Goal: Information Seeking & Learning: Learn about a topic

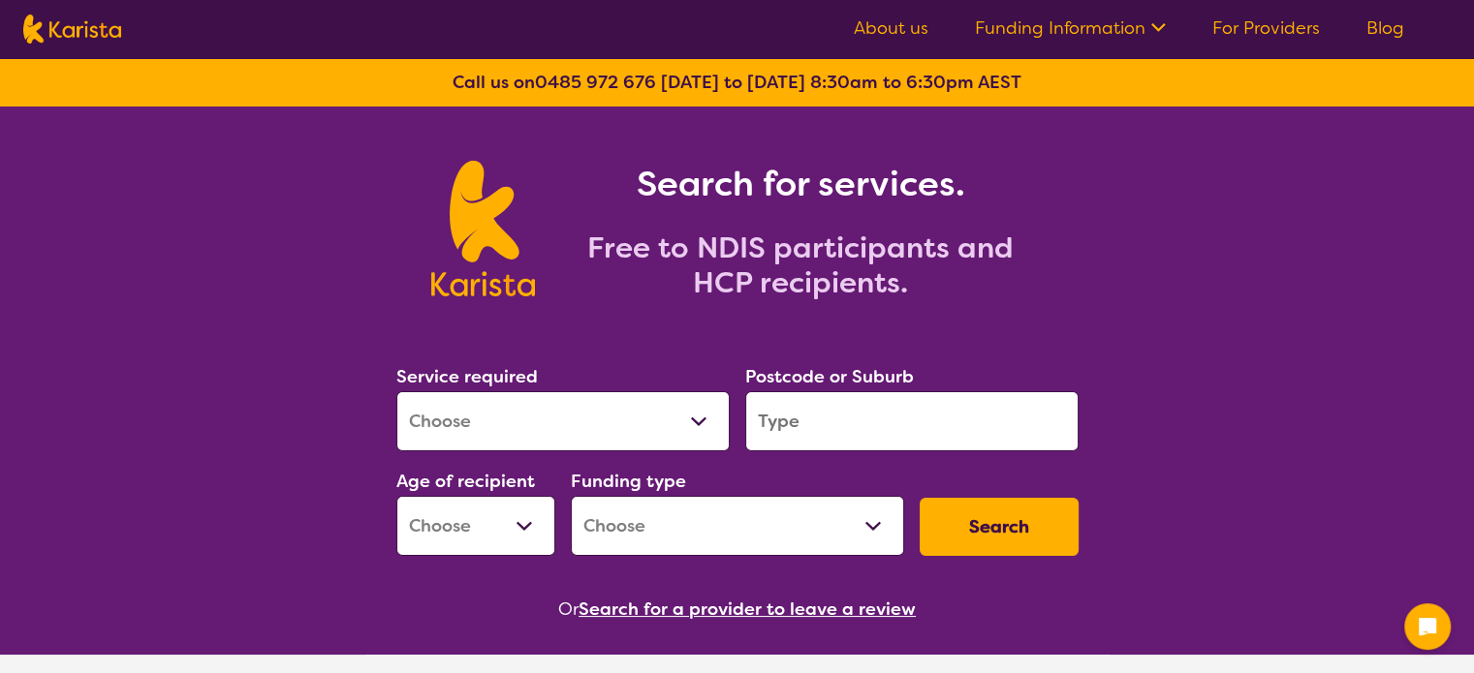
click at [548, 429] on select "Allied Health Assistant Assessment ([MEDICAL_DATA] or [MEDICAL_DATA]) Behaviour…" at bounding box center [562, 421] width 333 height 60
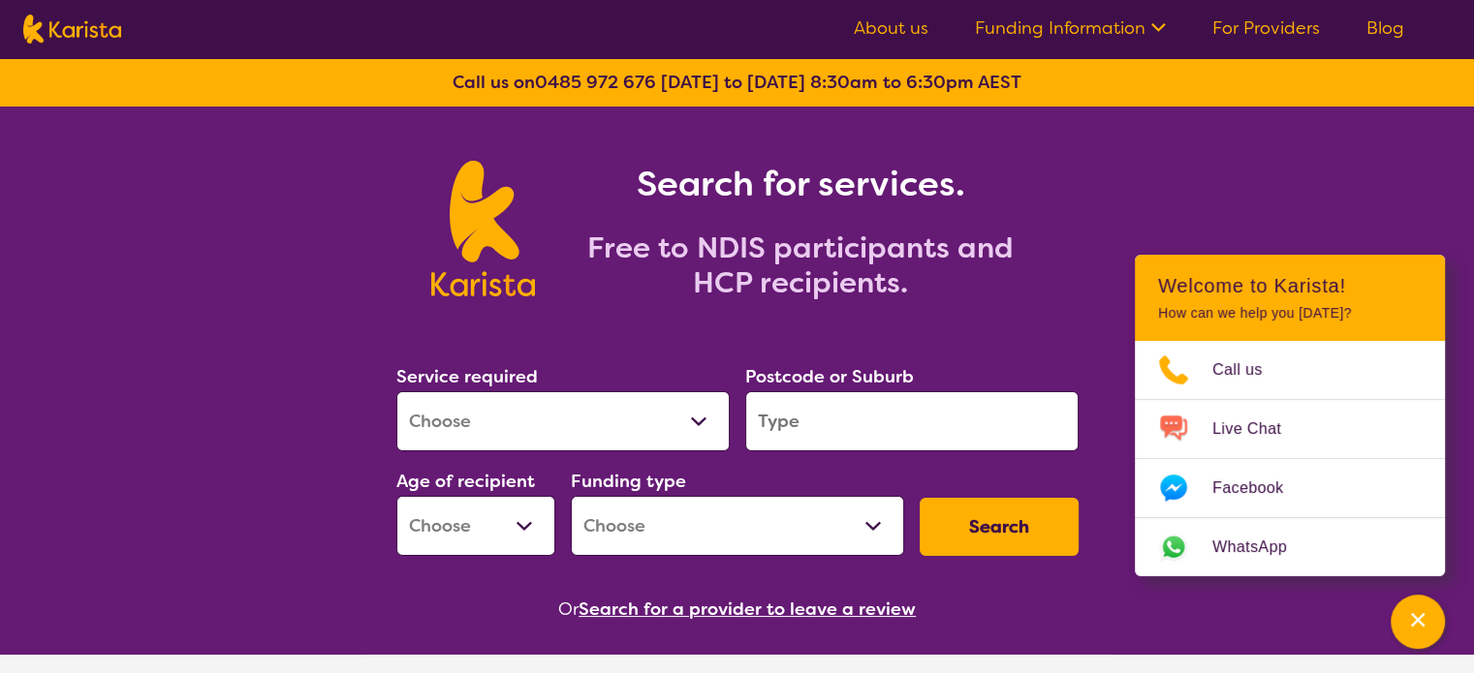
select select "[MEDICAL_DATA]"
click at [396, 391] on select "Allied Health Assistant Assessment ([MEDICAL_DATA] or [MEDICAL_DATA]) Behaviour…" at bounding box center [562, 421] width 333 height 60
click at [900, 422] on input "search" at bounding box center [911, 421] width 333 height 60
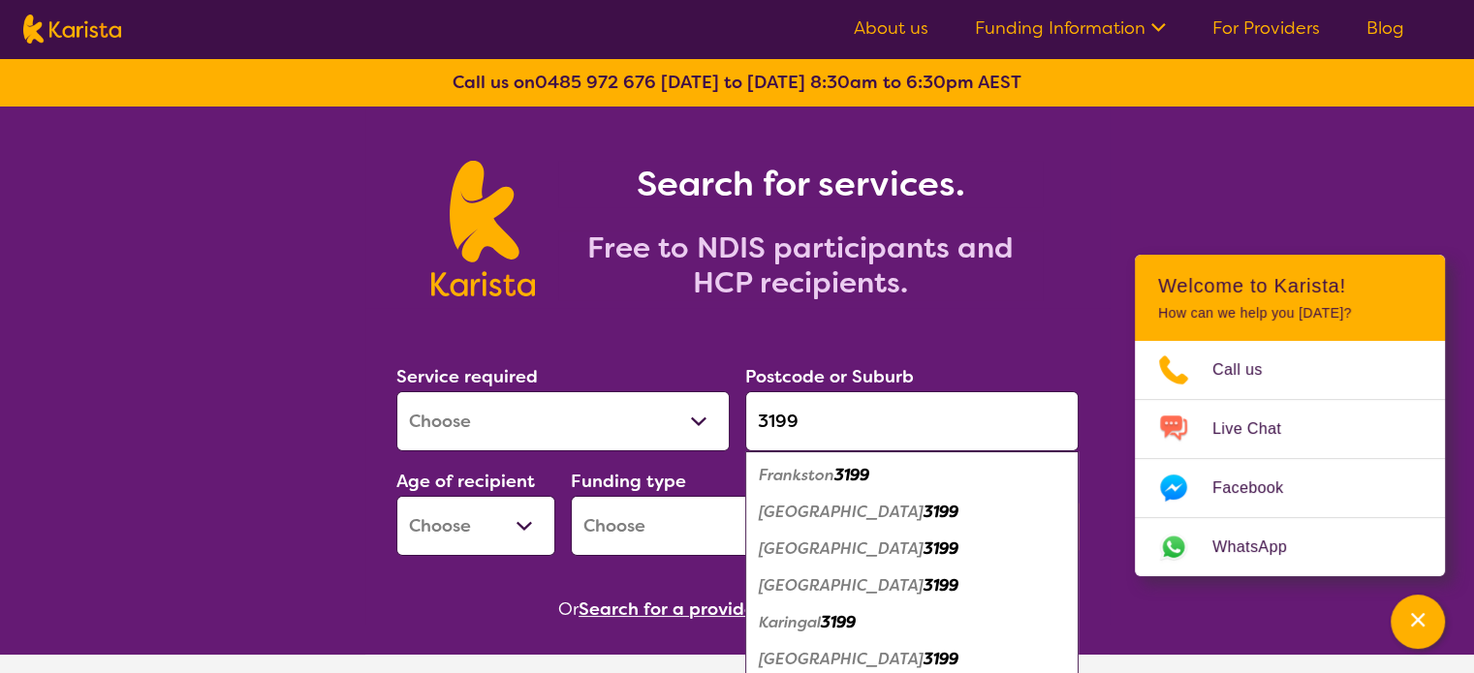
type input "3199"
click at [859, 480] on em "3199" at bounding box center [851, 475] width 35 height 20
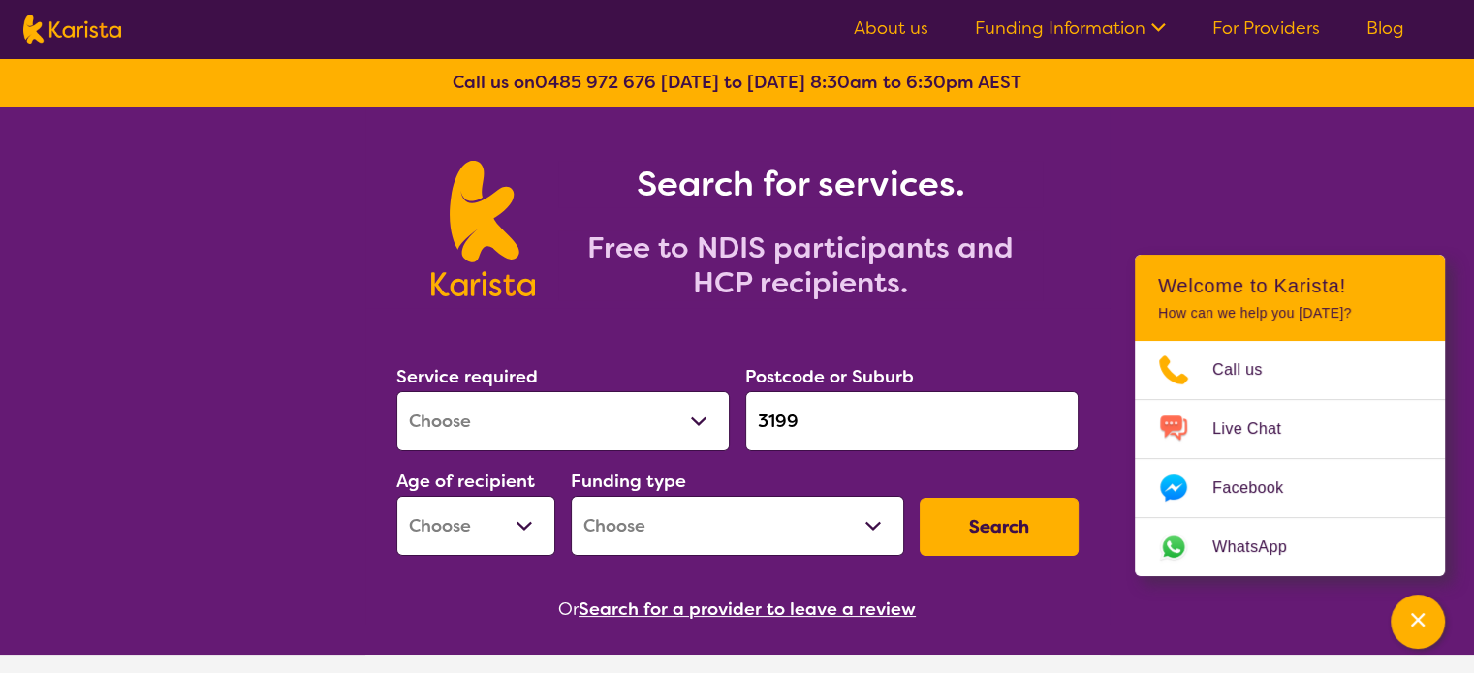
click at [512, 535] on select "Early Childhood - 0 to 9 Child - 10 to 11 Adolescent - 12 to 17 Adult - 18 to 6…" at bounding box center [475, 526] width 159 height 60
select select "AD"
click at [396, 496] on select "Early Childhood - 0 to 9 Child - 10 to 11 Adolescent - 12 to 17 Adult - 18 to 6…" at bounding box center [475, 526] width 159 height 60
click at [667, 519] on select "Home Care Package (HCP) National Disability Insurance Scheme (NDIS) I don't know" at bounding box center [737, 526] width 333 height 60
select select "NDIS"
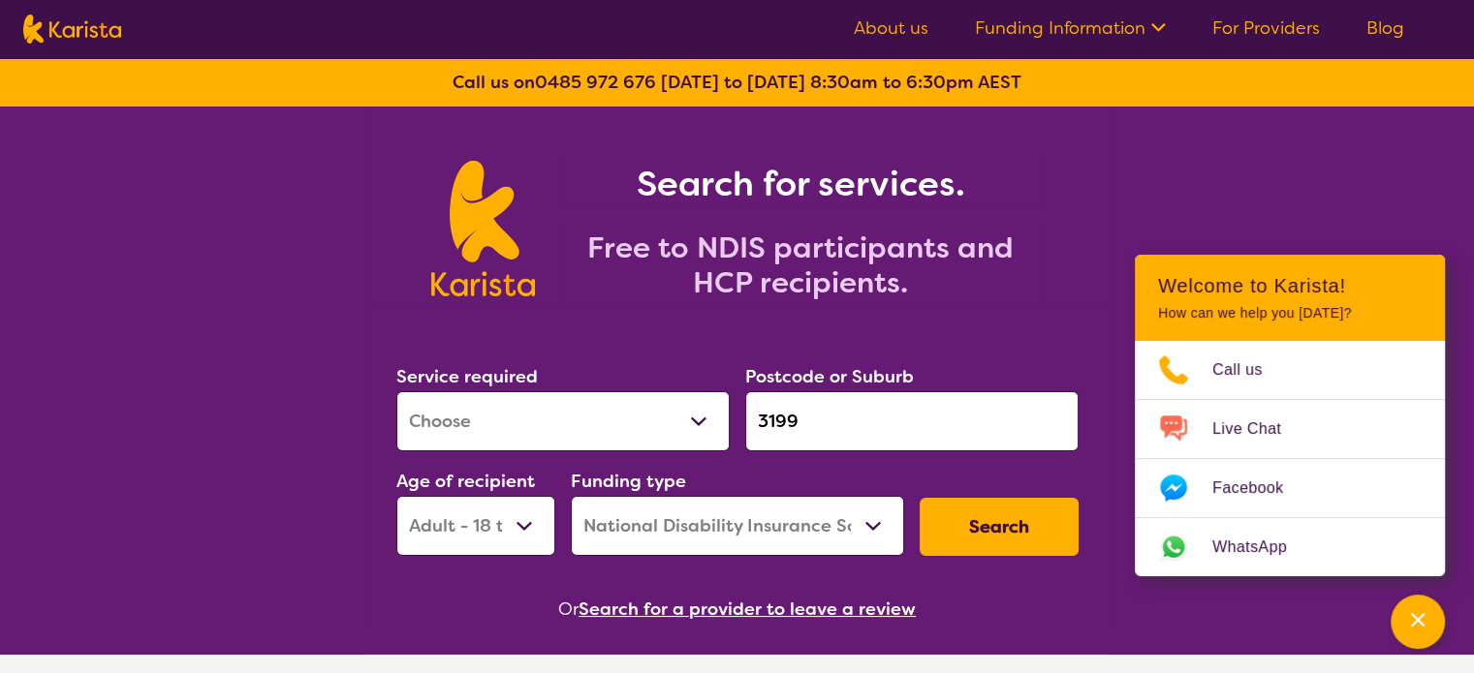
click at [571, 496] on select "Home Care Package (HCP) National Disability Insurance Scheme (NDIS) I don't know" at bounding box center [737, 526] width 333 height 60
click at [1031, 534] on button "Search" at bounding box center [998, 527] width 159 height 58
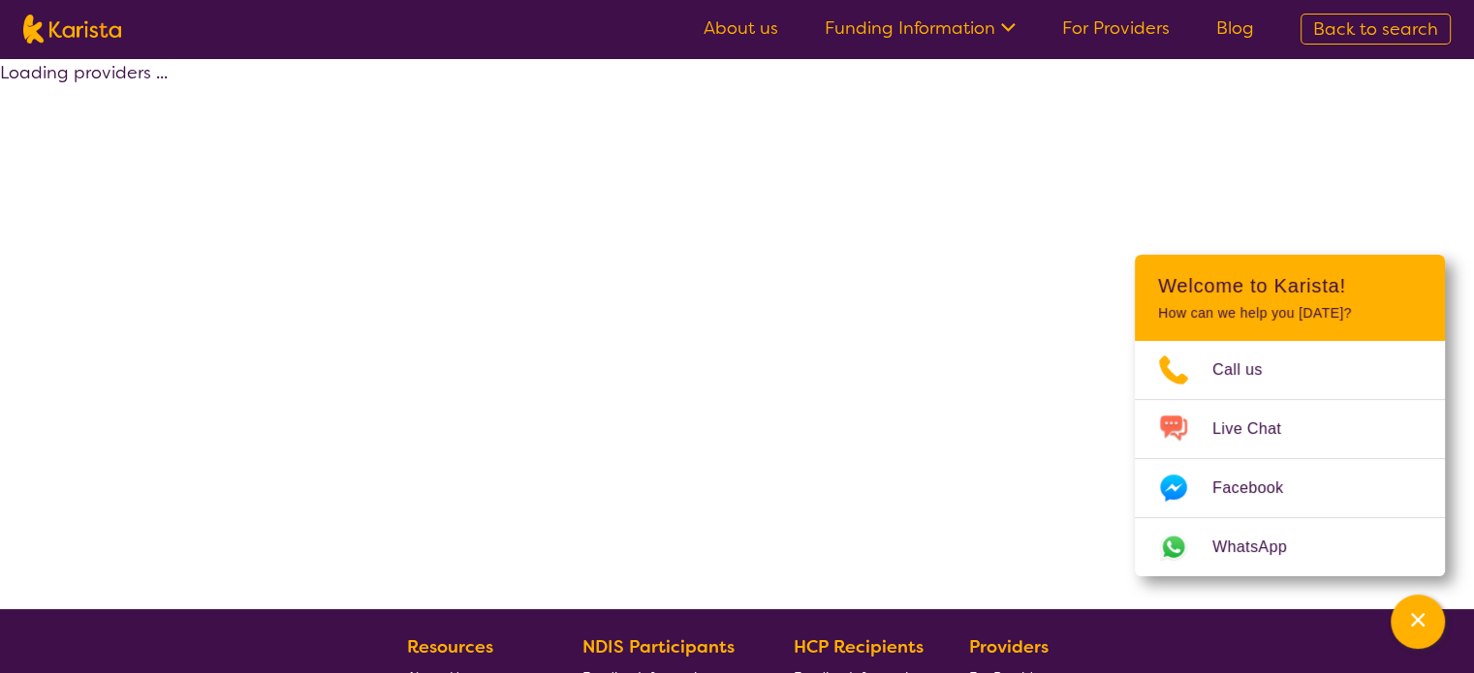
select select "NDIS"
select select "[MEDICAL_DATA]"
select select "AD"
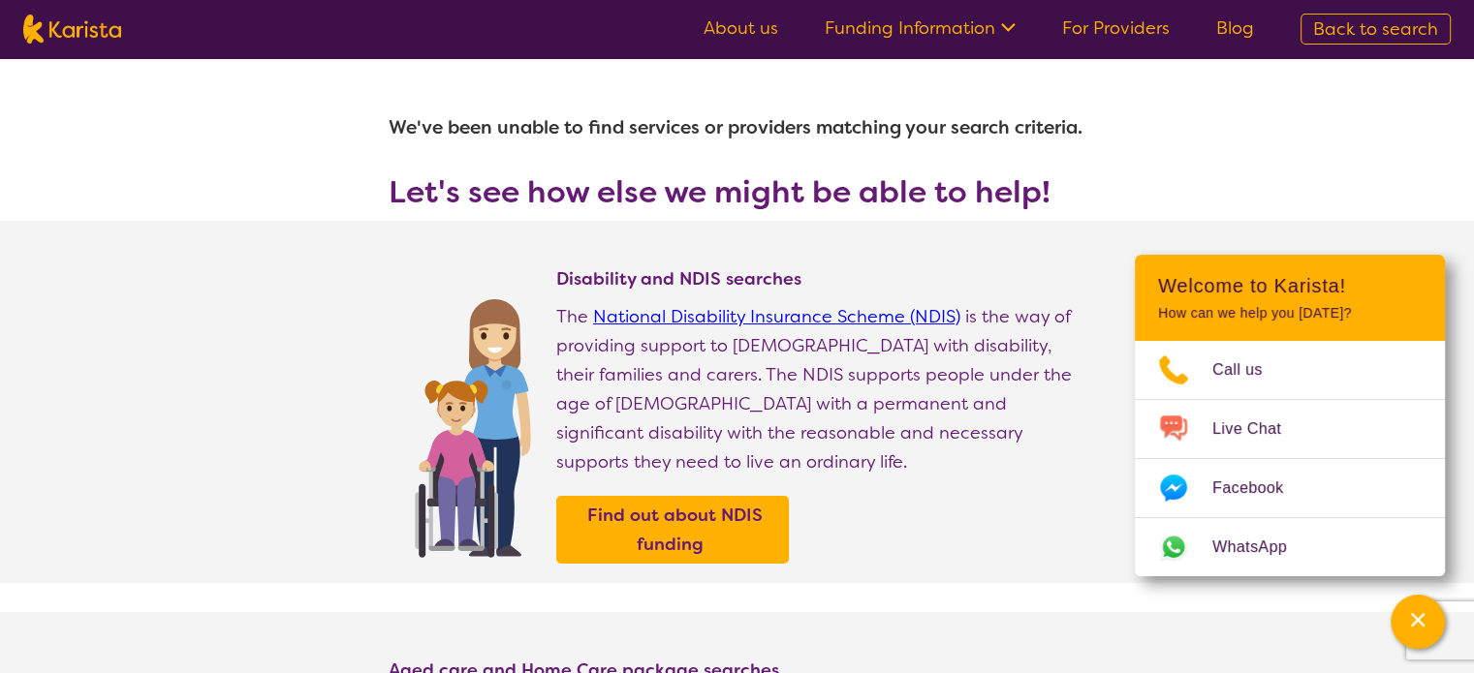
select select "[MEDICAL_DATA]"
select select "AD"
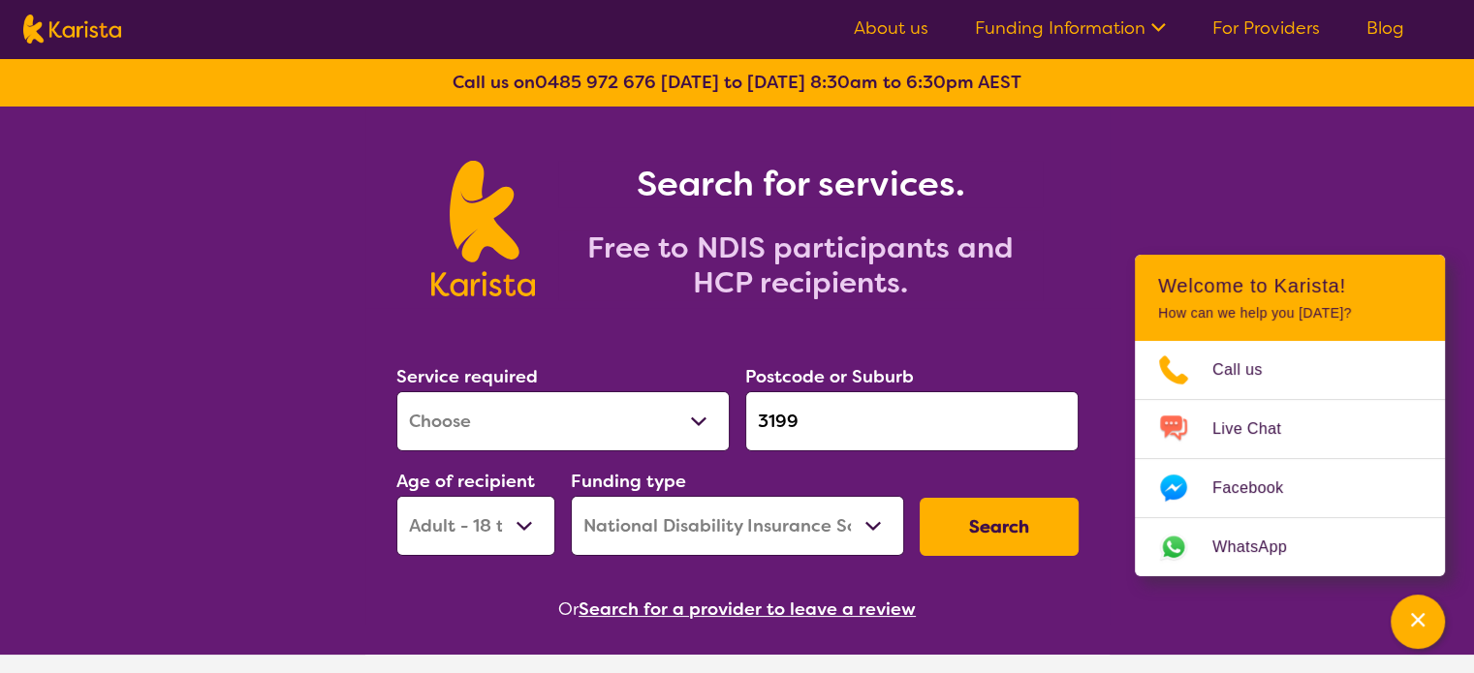
click at [704, 544] on select "Home Care Package (HCP) National Disability Insurance Scheme (NDIS) I don't know" at bounding box center [737, 526] width 333 height 60
select select "i-don-t-know"
click at [571, 496] on select "Home Care Package (HCP) National Disability Insurance Scheme (NDIS) I don't know" at bounding box center [737, 526] width 333 height 60
click at [1049, 532] on button "Search" at bounding box center [998, 527] width 159 height 58
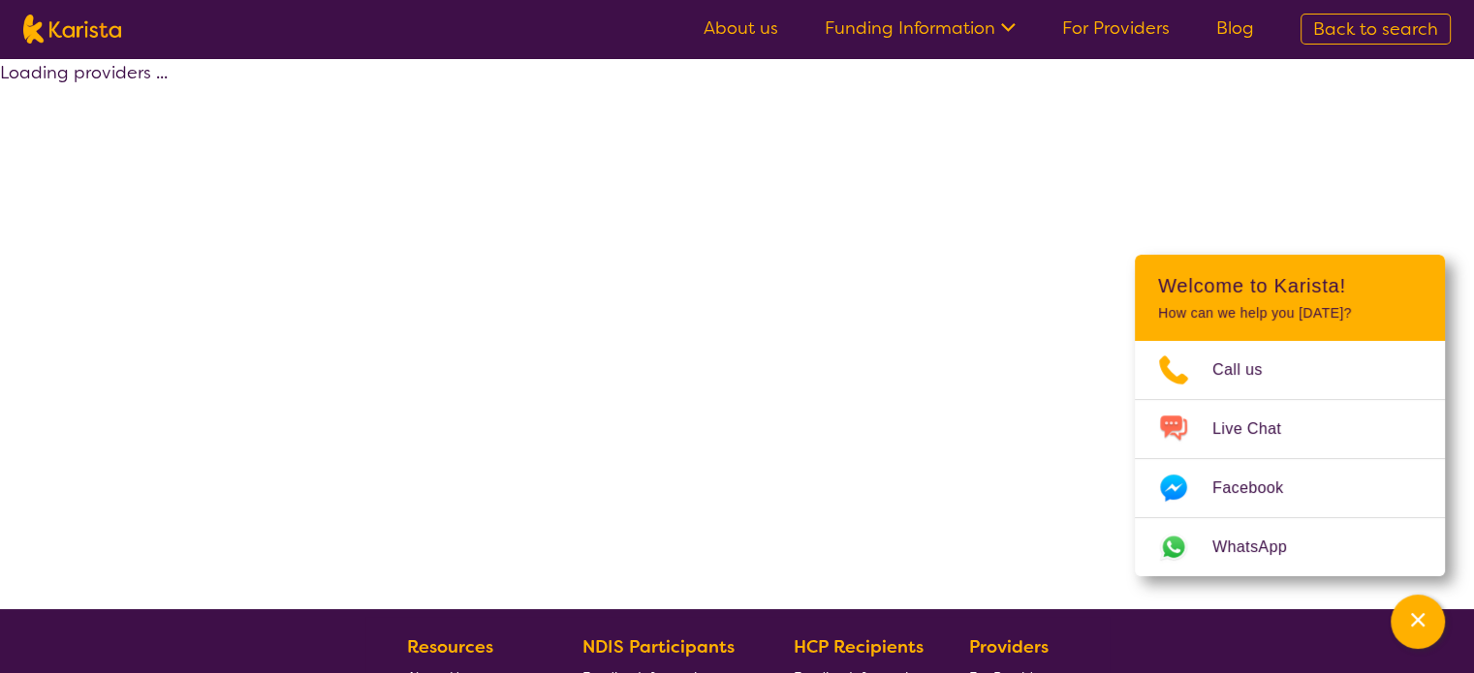
select select "[MEDICAL_DATA]"
select select "AD"
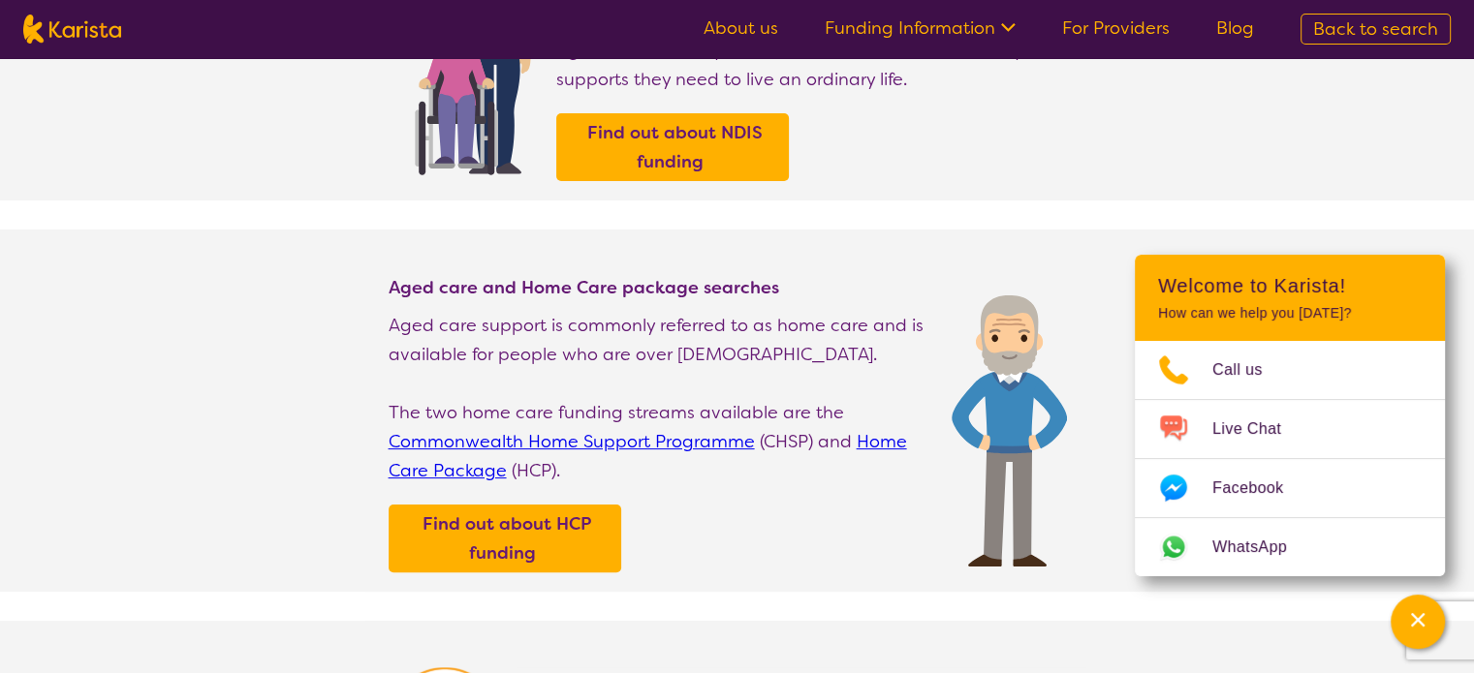
scroll to position [388, 0]
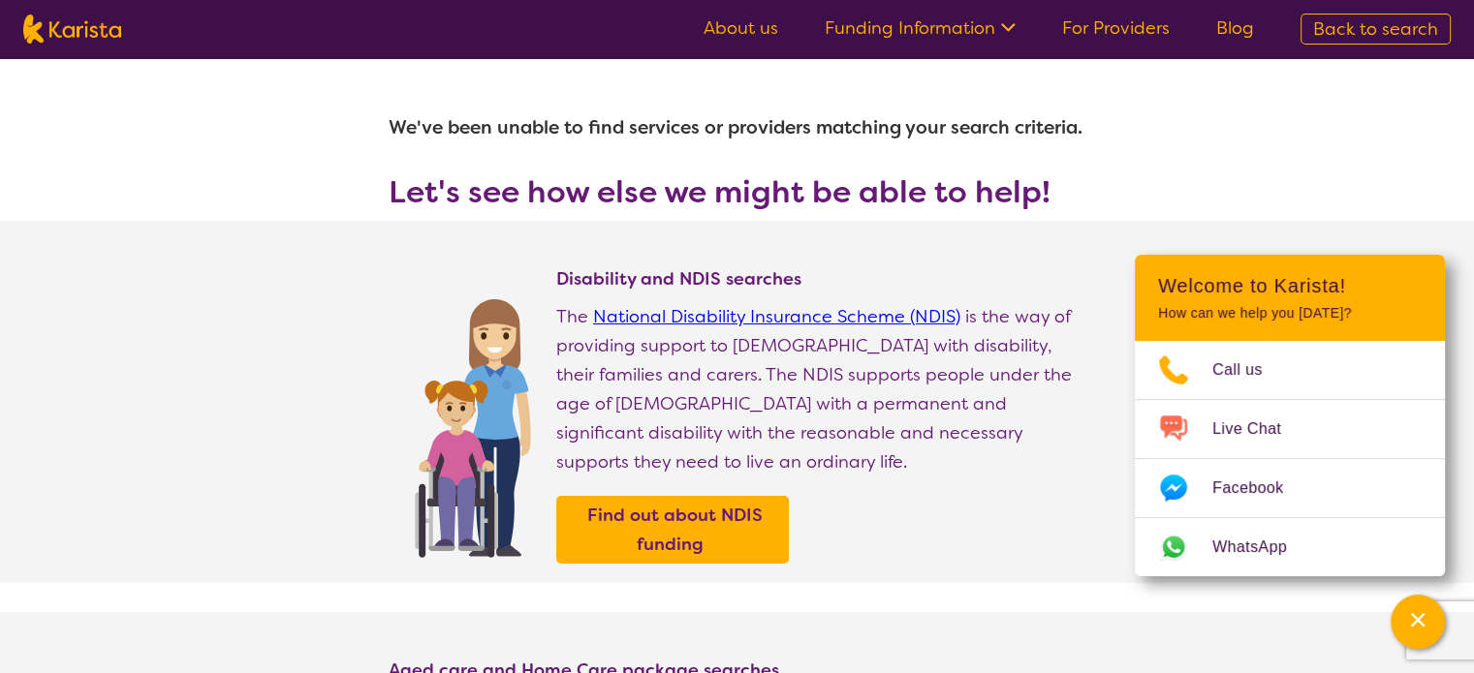
select select "[MEDICAL_DATA]"
select select "AD"
select select "i-don-t-know"
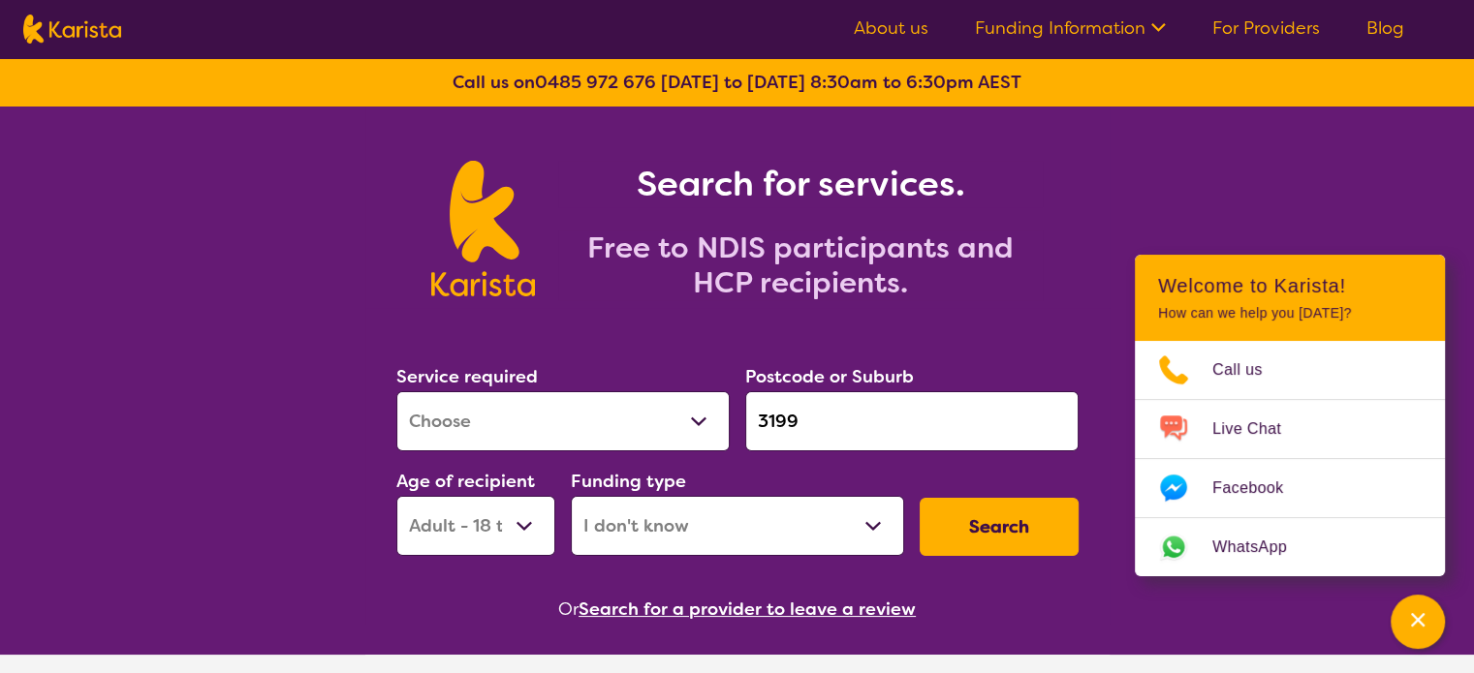
click at [708, 530] on select "Home Care Package (HCP) National Disability Insurance Scheme (NDIS) I don't know" at bounding box center [737, 526] width 333 height 60
click at [571, 496] on select "Home Care Package (HCP) National Disability Insurance Scheme (NDIS) I don't know" at bounding box center [737, 526] width 333 height 60
click at [690, 518] on select "Home Care Package (HCP) National Disability Insurance Scheme (NDIS) I don't know" at bounding box center [737, 526] width 333 height 60
click at [571, 496] on select "Home Care Package (HCP) National Disability Insurance Scheme (NDIS) I don't know" at bounding box center [737, 526] width 333 height 60
click at [977, 532] on button "Search" at bounding box center [998, 527] width 159 height 58
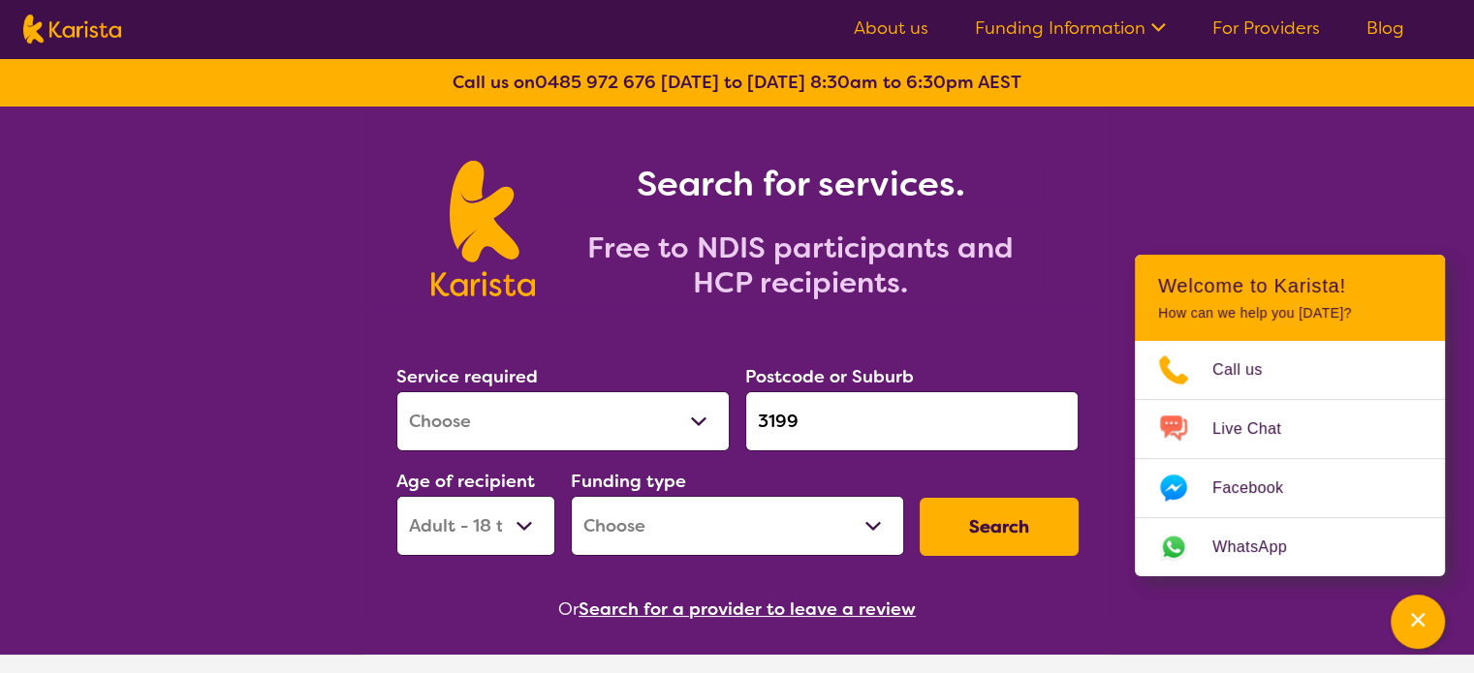
click at [835, 530] on select "Home Care Package (HCP) National Disability Insurance Scheme (NDIS) I don't know" at bounding box center [737, 526] width 333 height 60
select select "HCP"
click at [571, 496] on select "Home Care Package (HCP) National Disability Insurance Scheme (NDIS) I don't know" at bounding box center [737, 526] width 333 height 60
click at [1016, 539] on button "Search" at bounding box center [998, 527] width 159 height 58
select select "HCP"
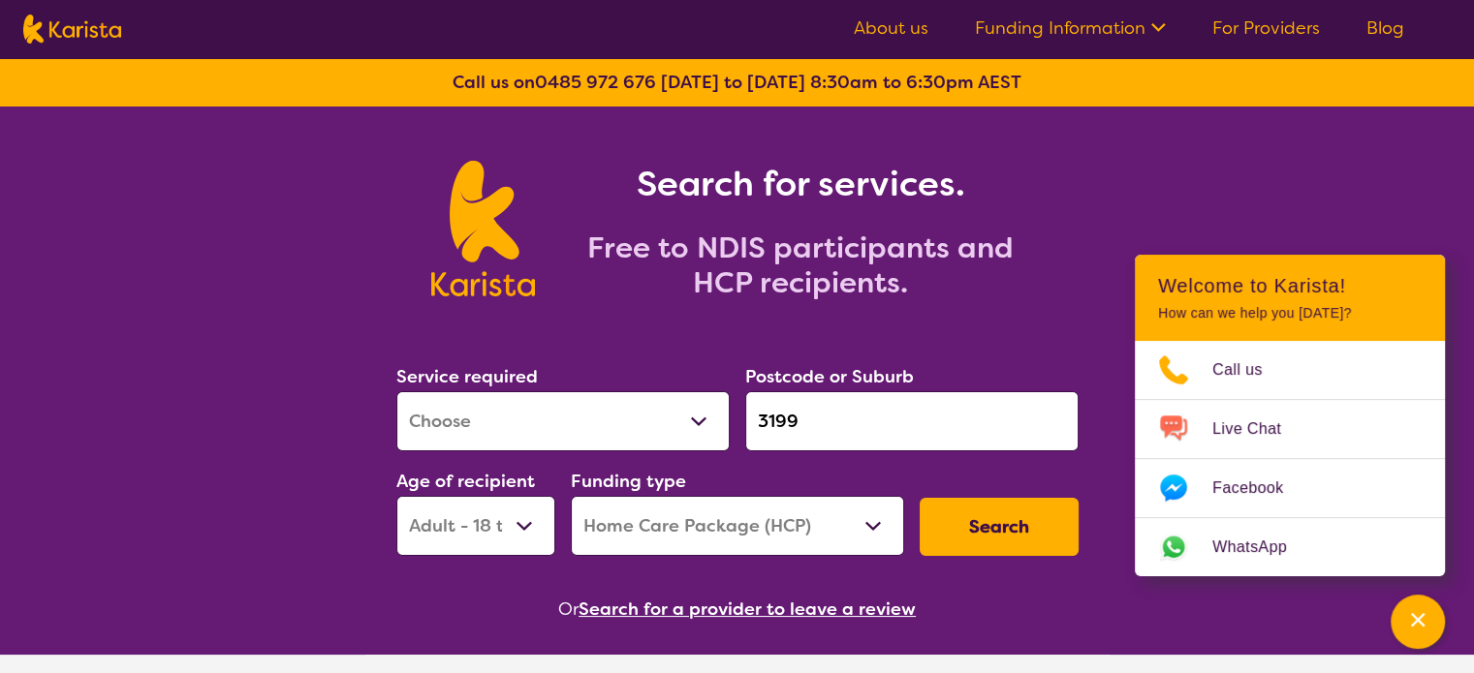
select select "[MEDICAL_DATA]"
select select "AD"
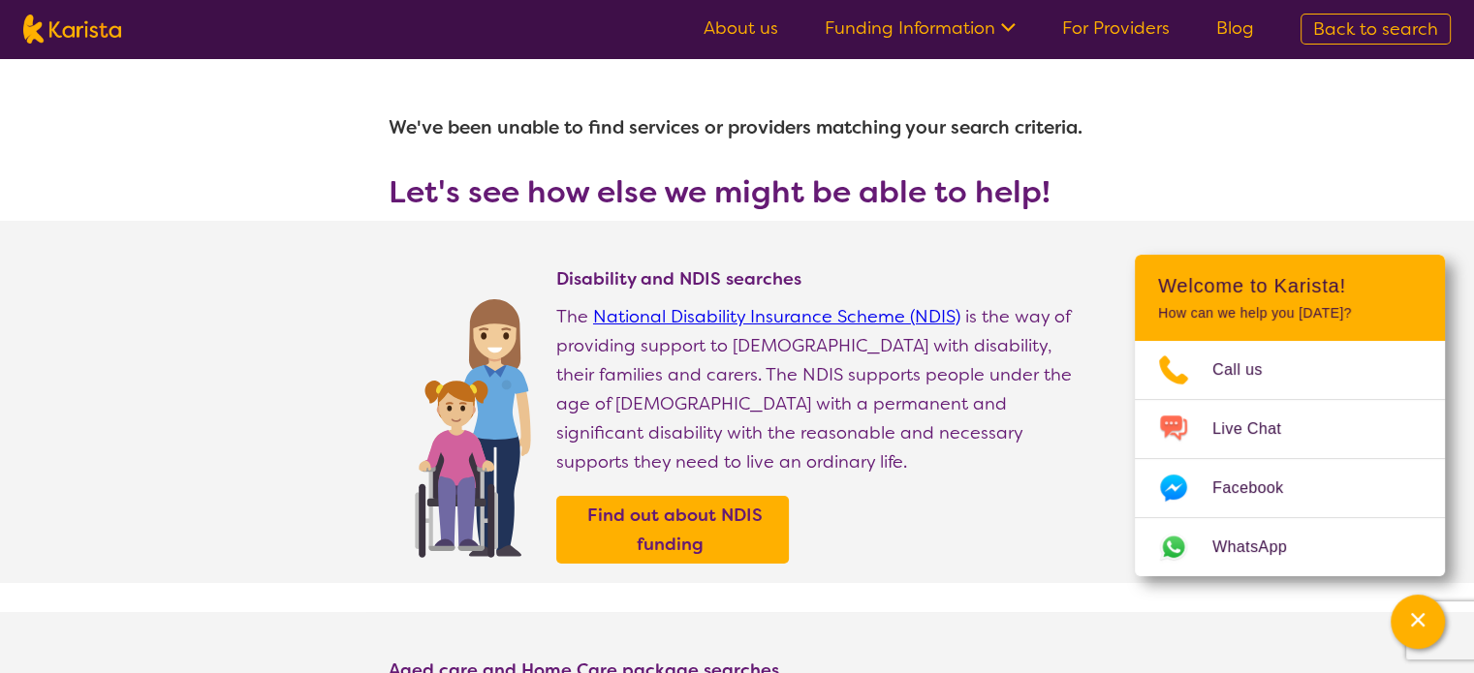
select select "[MEDICAL_DATA]"
select select "AD"
select select "HCP"
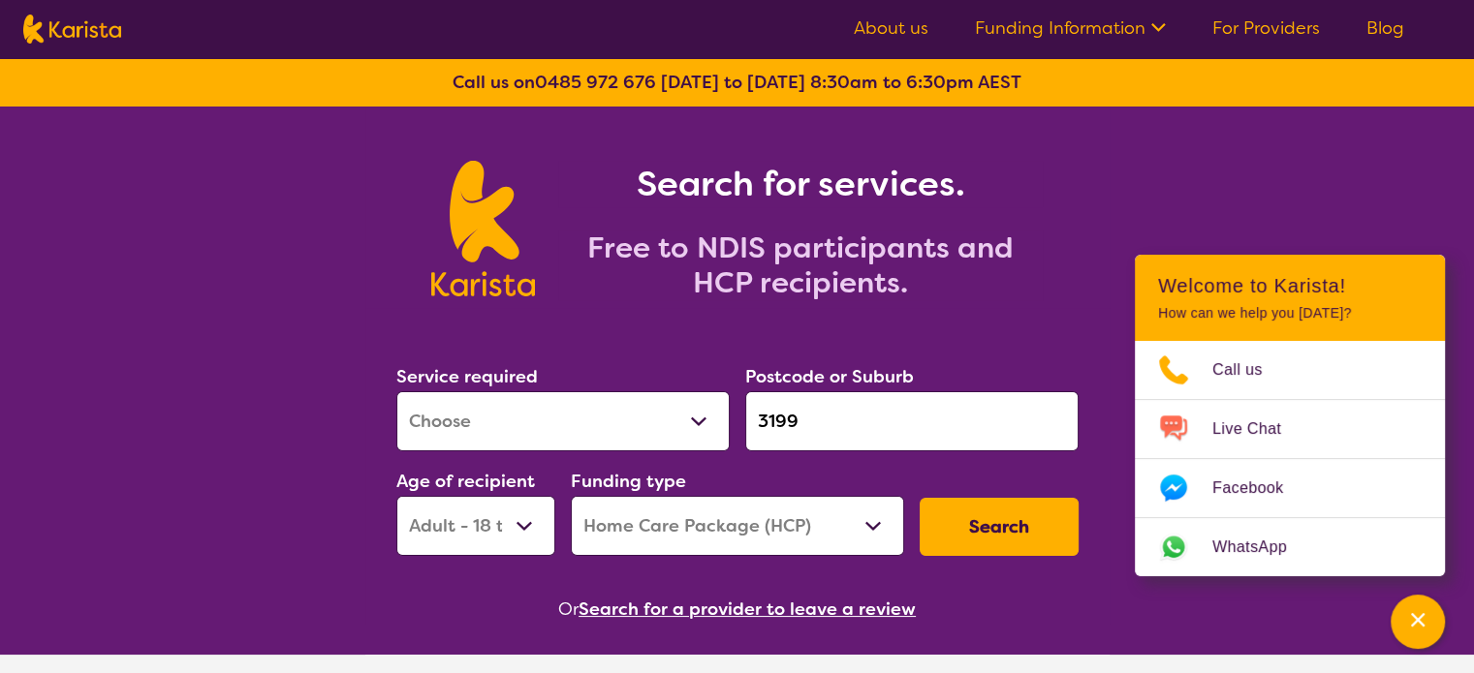
click at [451, 518] on select "Early Childhood - 0 to 9 Child - 10 to 11 Adolescent - 12 to 17 Adult - 18 to 6…" at bounding box center [475, 526] width 159 height 60
select select "AG"
click at [396, 496] on select "Early Childhood - 0 to 9 Child - 10 to 11 Adolescent - 12 to 17 Adult - 18 to 6…" at bounding box center [475, 526] width 159 height 60
click at [864, 521] on select "Home Care Package (HCP) National Disability Insurance Scheme (NDIS) I don't know" at bounding box center [737, 526] width 333 height 60
select select "NDIS"
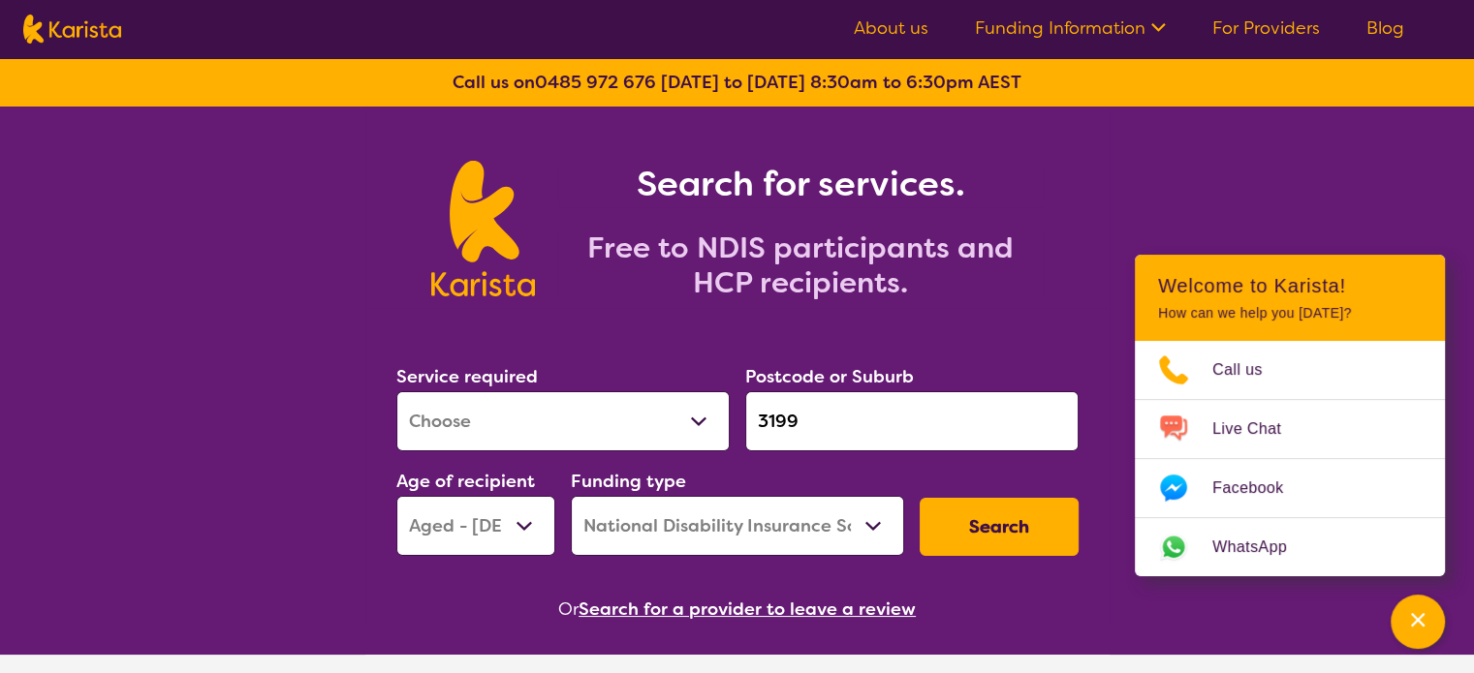
click at [571, 496] on select "Home Care Package (HCP) National Disability Insurance Scheme (NDIS) I don't know" at bounding box center [737, 526] width 333 height 60
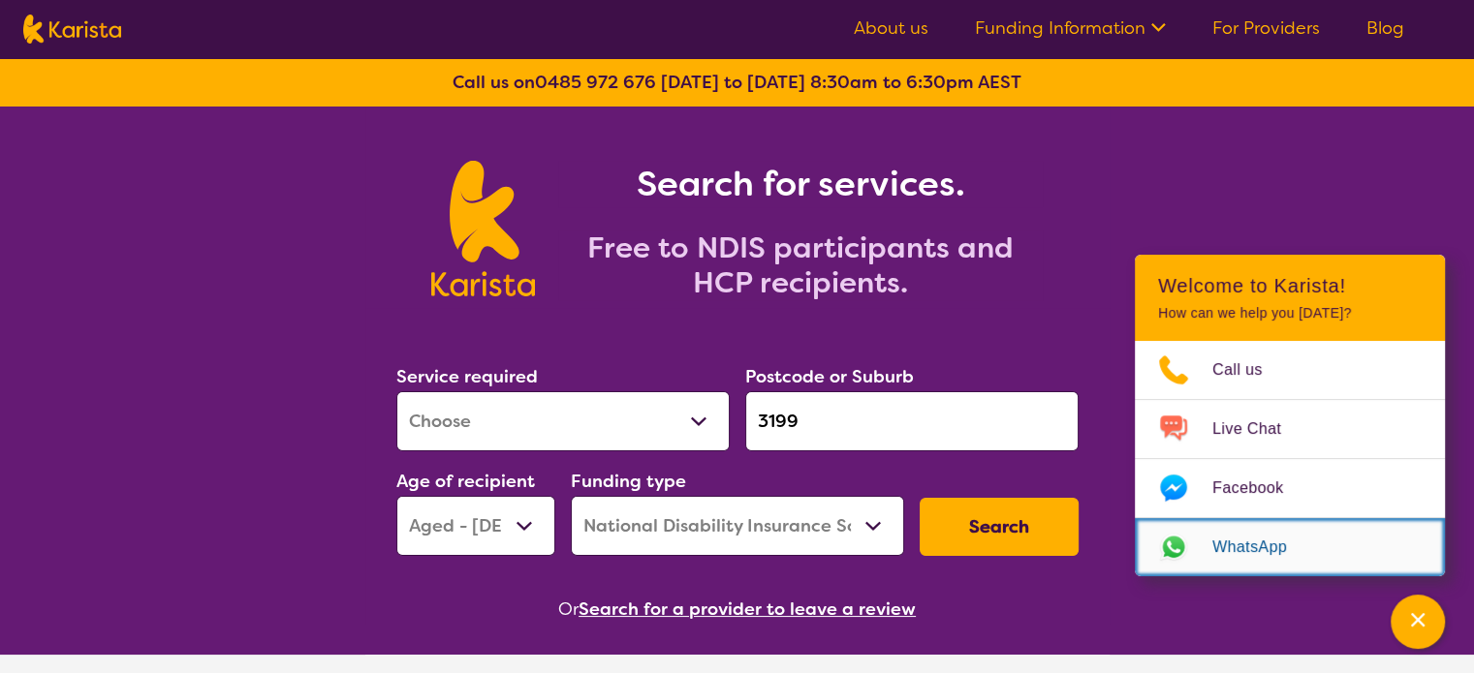
click at [1139, 521] on link "WhatsApp" at bounding box center [1289, 547] width 310 height 58
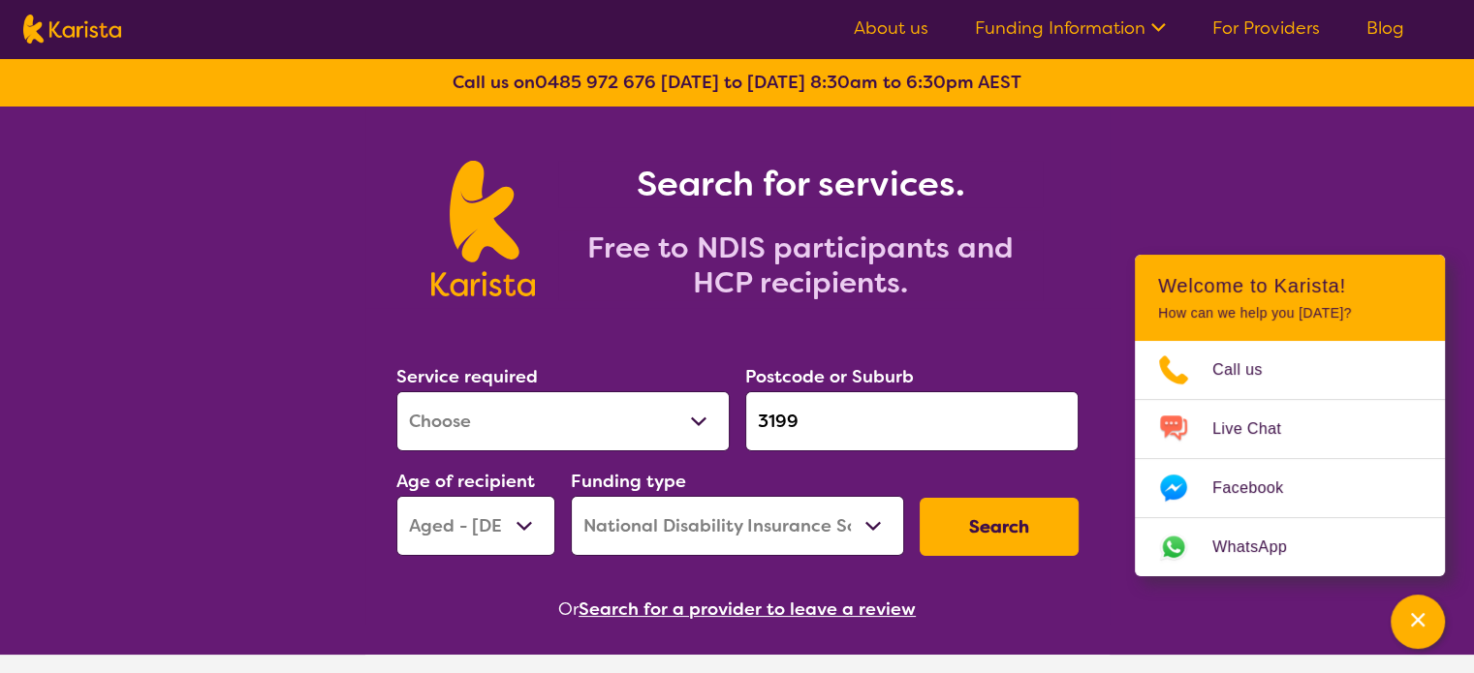
click at [1055, 523] on button "Search" at bounding box center [998, 527] width 159 height 58
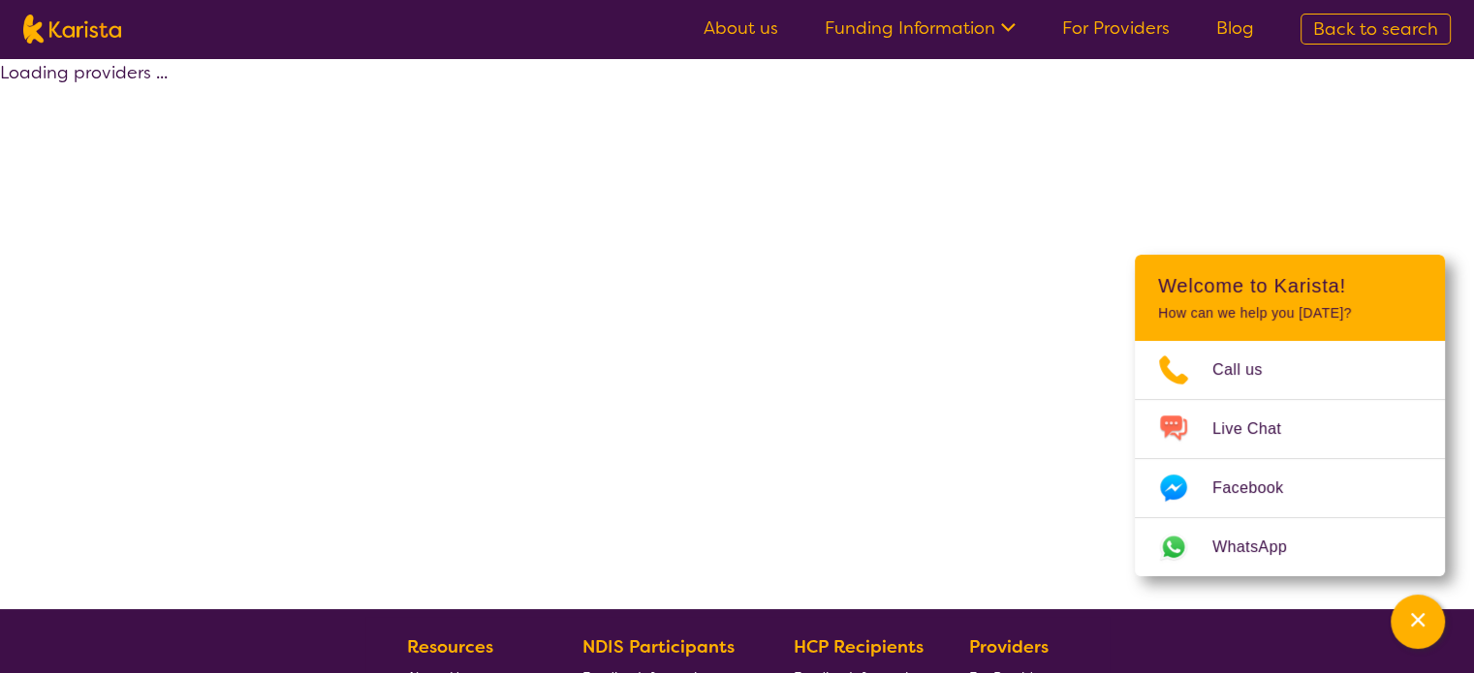
select select "NDIS"
select select "[MEDICAL_DATA]"
select select "AG"
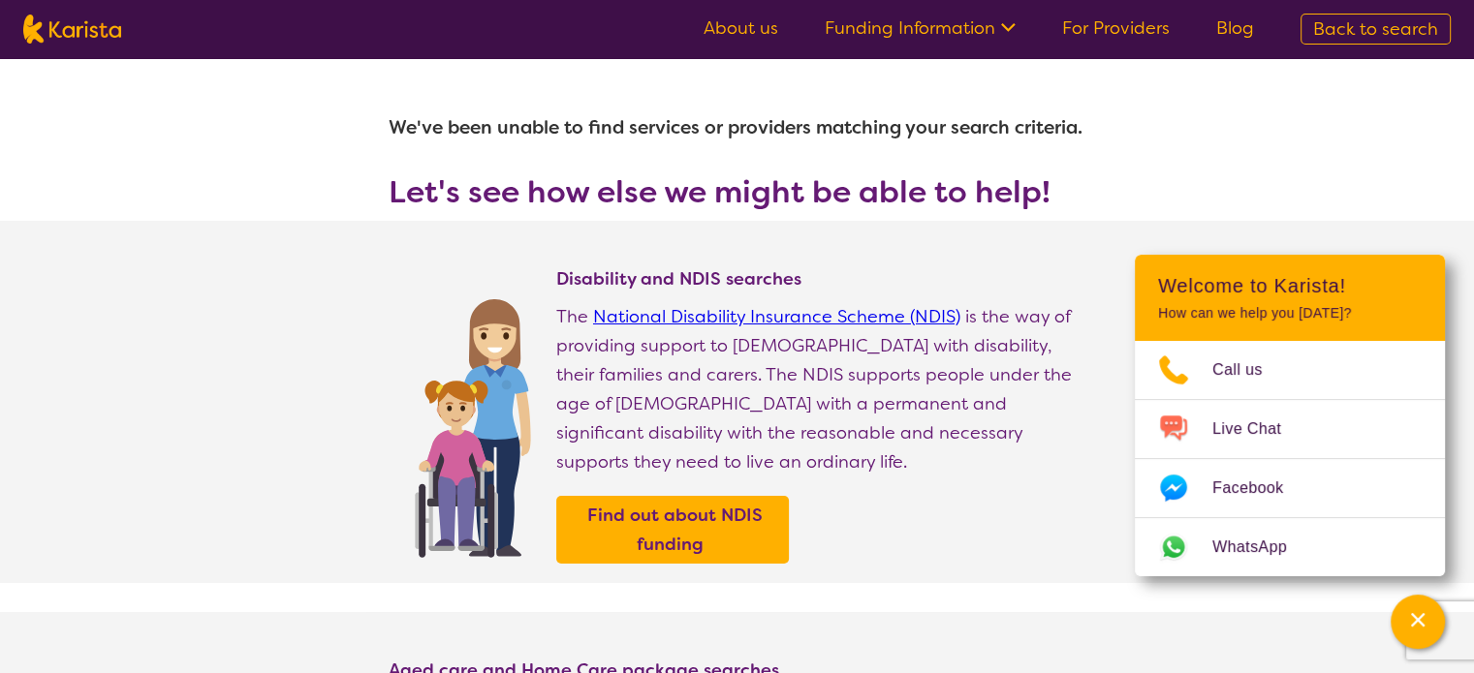
select select "[MEDICAL_DATA]"
select select "AG"
select select "NDIS"
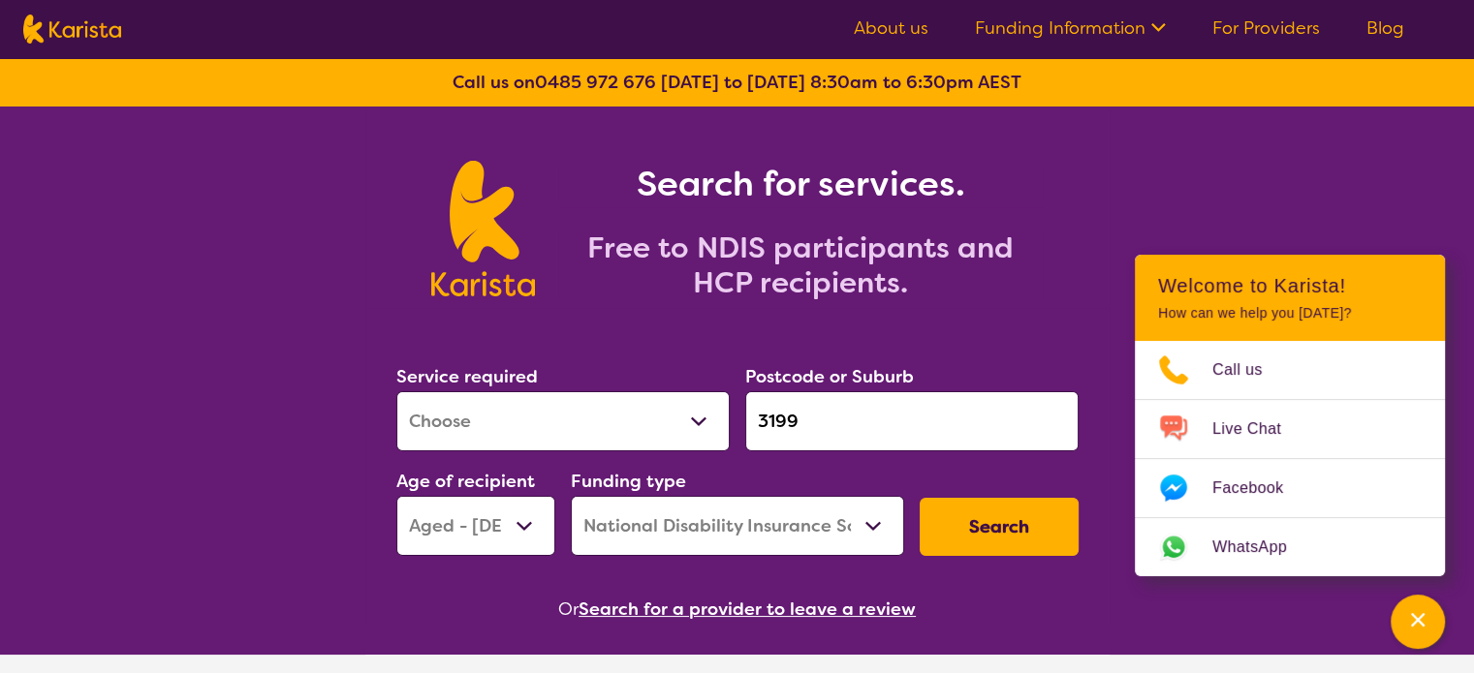
click at [512, 437] on select "Allied Health Assistant Assessment ([MEDICAL_DATA] or [MEDICAL_DATA]) Behaviour…" at bounding box center [562, 421] width 333 height 60
select select "Physiotherapy"
click at [396, 391] on select "Allied Health Assistant Assessment ([MEDICAL_DATA] or [MEDICAL_DATA]) Behaviour…" at bounding box center [562, 421] width 333 height 60
click at [991, 540] on button "Search" at bounding box center [998, 527] width 159 height 58
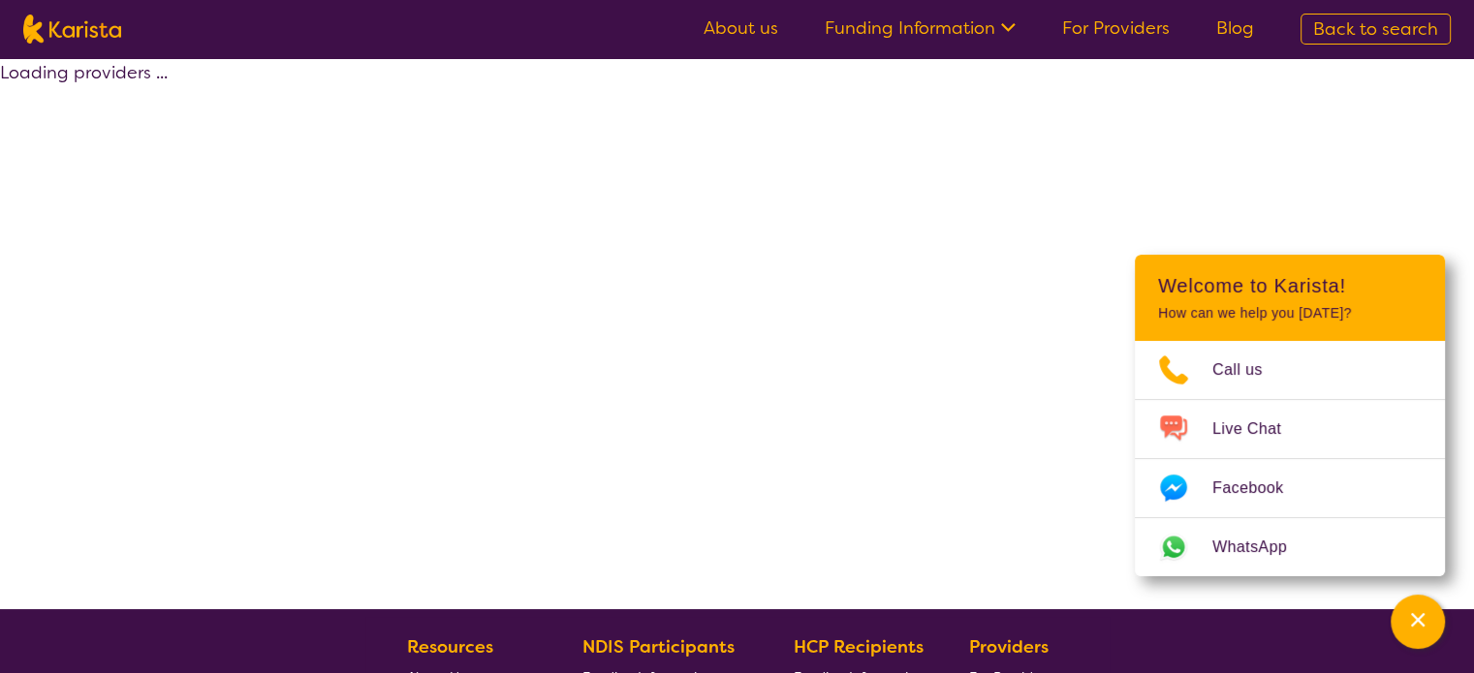
select select "by_score"
